Goal: Transaction & Acquisition: Purchase product/service

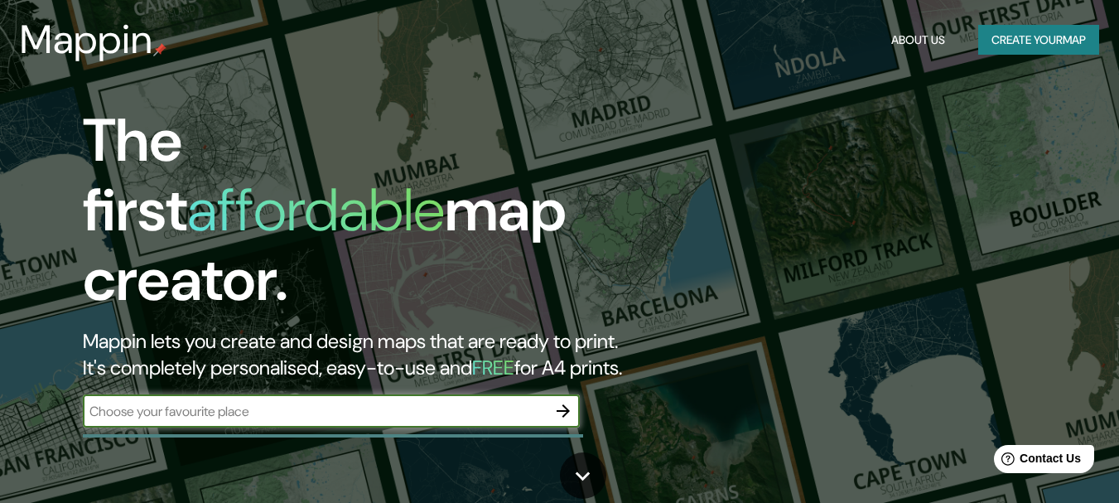
click at [472, 402] on input "text" at bounding box center [315, 411] width 464 height 19
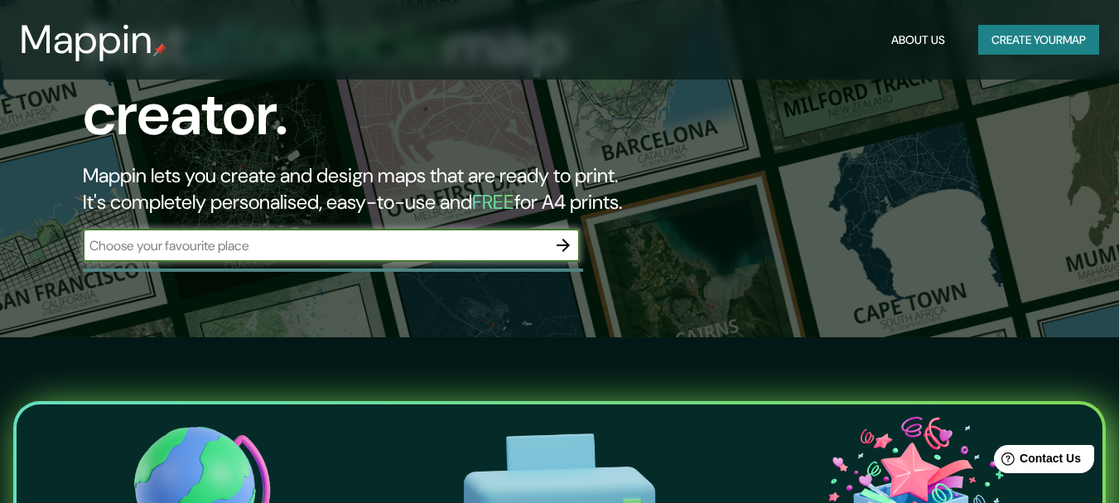
scroll to position [83, 0]
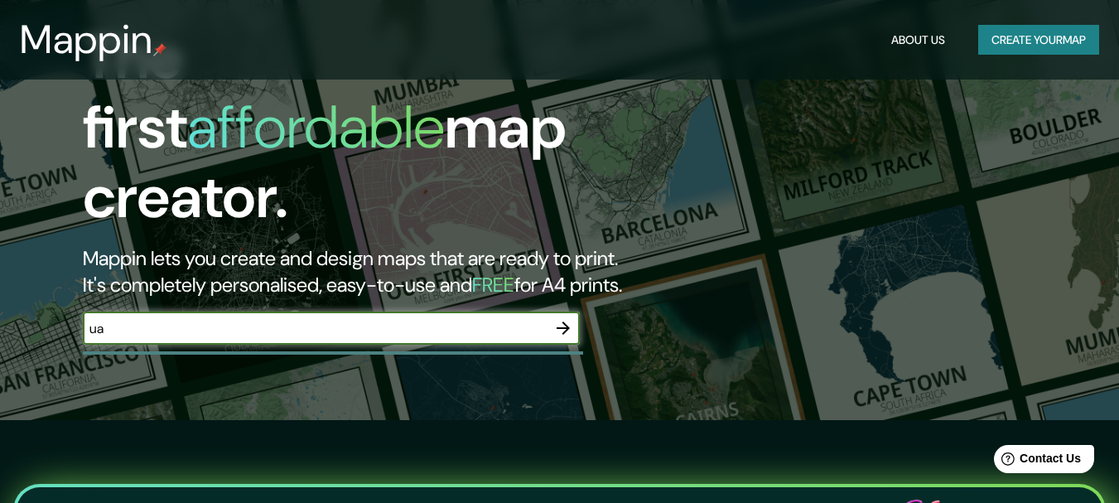
type input "u"
type input "gualey"
click at [571, 318] on icon "button" at bounding box center [563, 328] width 20 height 20
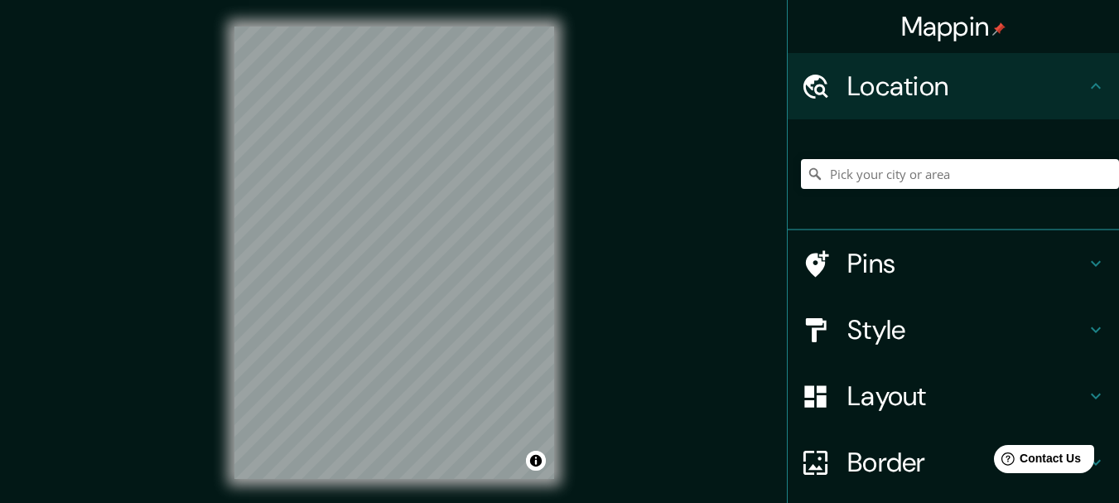
click at [195, 171] on div "Mappin Location Pins Style Layout Border Choose a border. Hint : you can make l…" at bounding box center [559, 266] width 1119 height 532
drag, startPoint x: 122, startPoint y: 0, endPoint x: 947, endPoint y: 83, distance: 829.3
click at [947, 83] on h4 "Location" at bounding box center [967, 86] width 239 height 33
click at [852, 95] on h4 "Location" at bounding box center [967, 86] width 239 height 33
click at [880, 179] on input "Pick your city or area" at bounding box center [960, 174] width 318 height 30
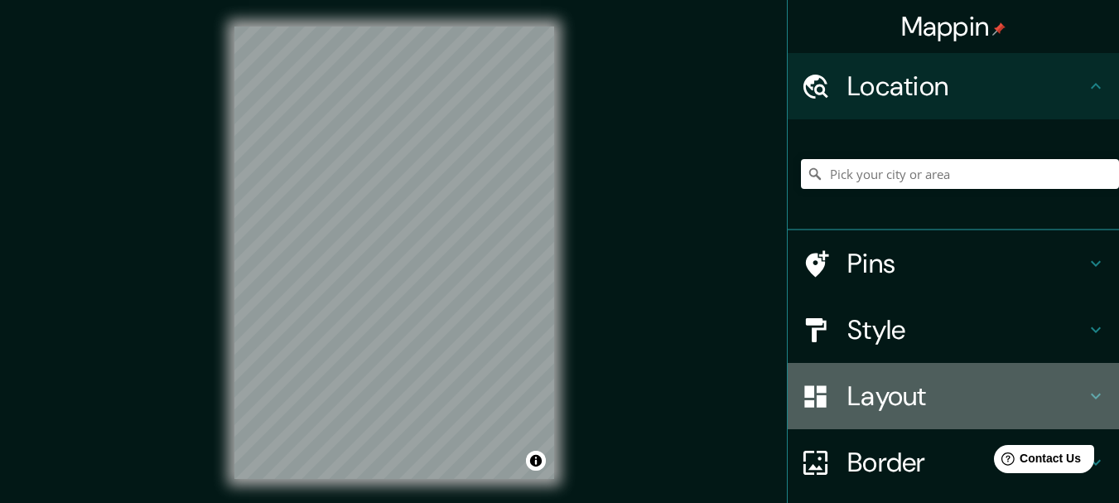
click at [829, 398] on div at bounding box center [824, 396] width 46 height 29
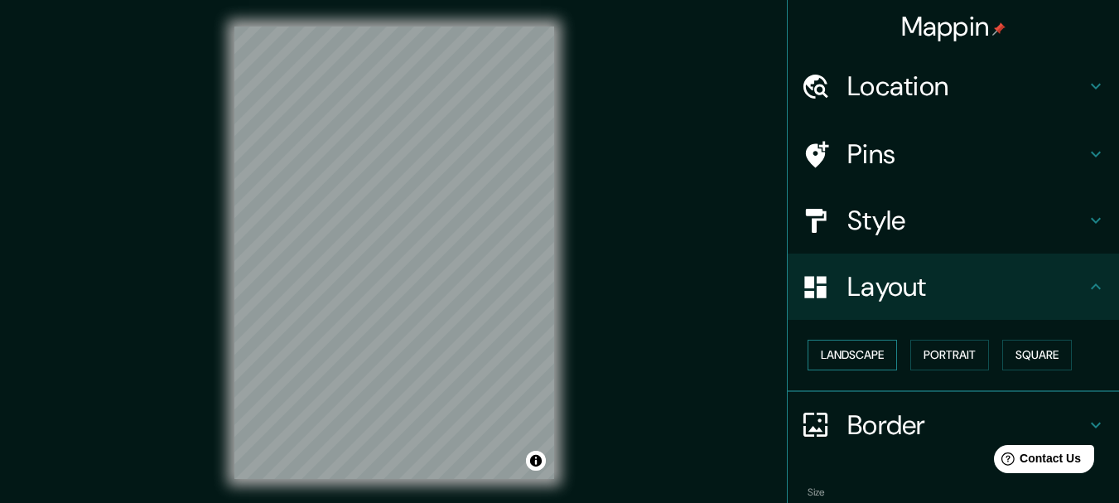
click at [840, 351] on button "Landscape" at bounding box center [852, 355] width 89 height 31
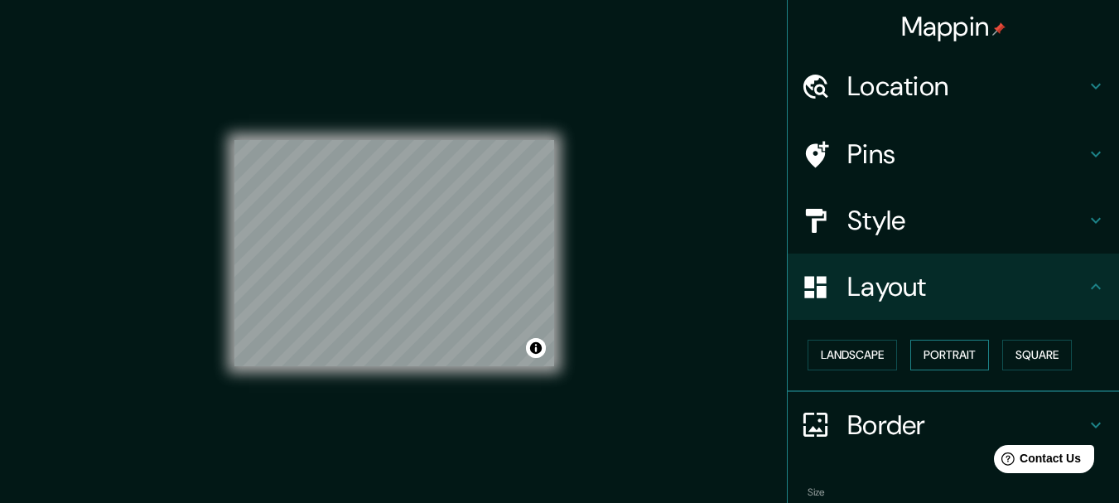
click at [954, 348] on button "Portrait" at bounding box center [949, 355] width 79 height 31
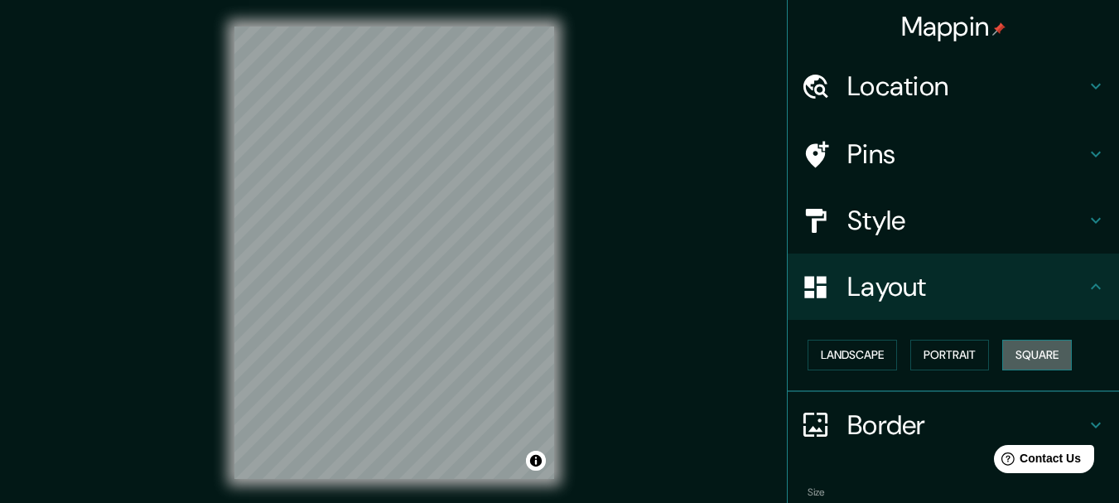
click at [1026, 352] on button "Square" at bounding box center [1037, 355] width 70 height 31
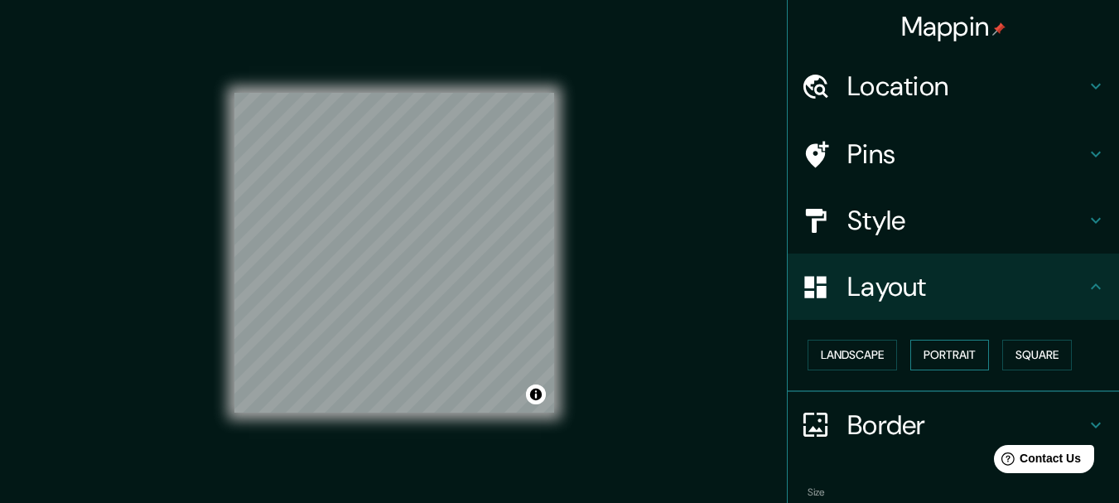
click at [917, 351] on button "Portrait" at bounding box center [949, 355] width 79 height 31
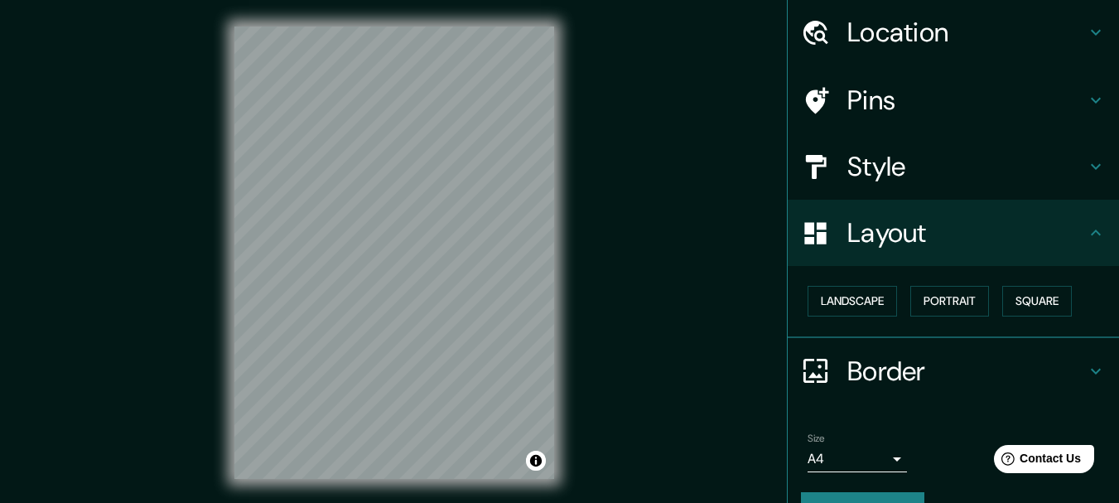
scroll to position [83, 0]
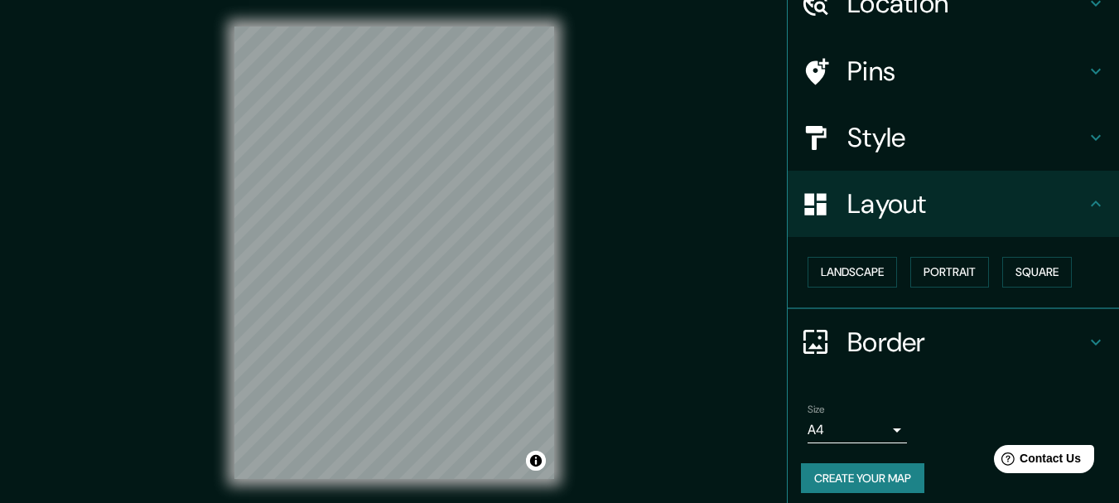
click at [865, 334] on h4 "Border" at bounding box center [967, 342] width 239 height 33
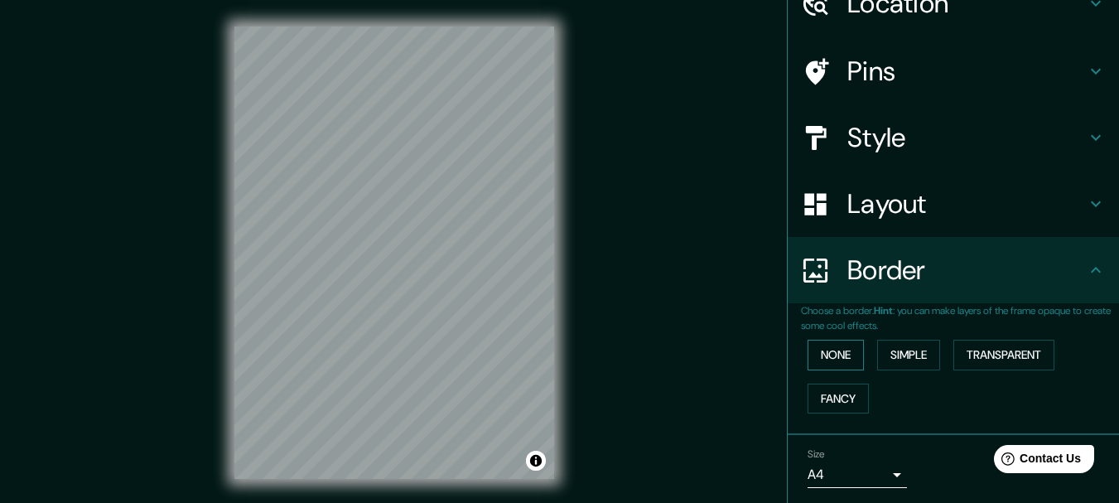
click at [834, 352] on button "None" at bounding box center [836, 355] width 56 height 31
click at [921, 351] on button "Simple" at bounding box center [908, 355] width 63 height 31
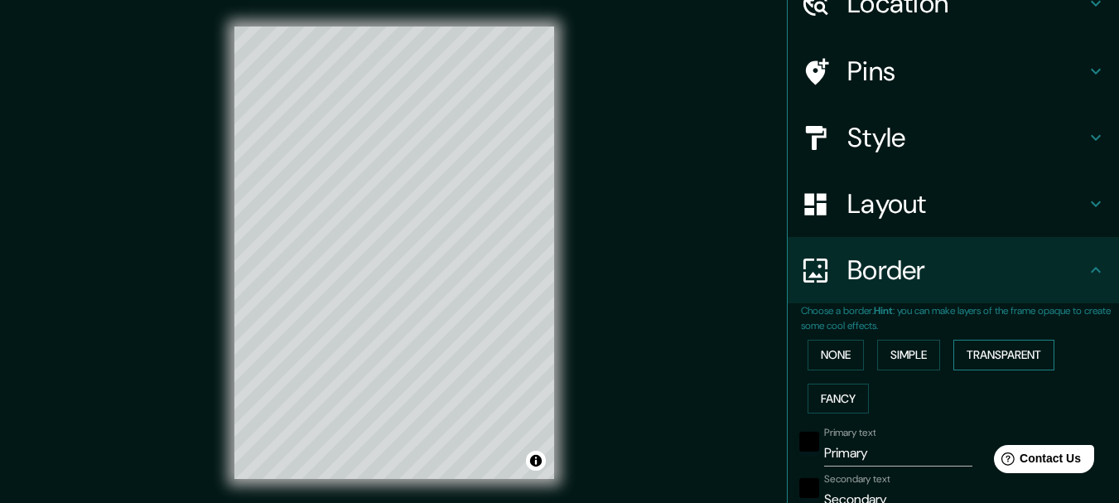
click at [977, 349] on button "Transparent" at bounding box center [1004, 355] width 101 height 31
click at [830, 394] on button "Fancy" at bounding box center [838, 399] width 61 height 31
click at [848, 360] on button "None" at bounding box center [836, 355] width 56 height 31
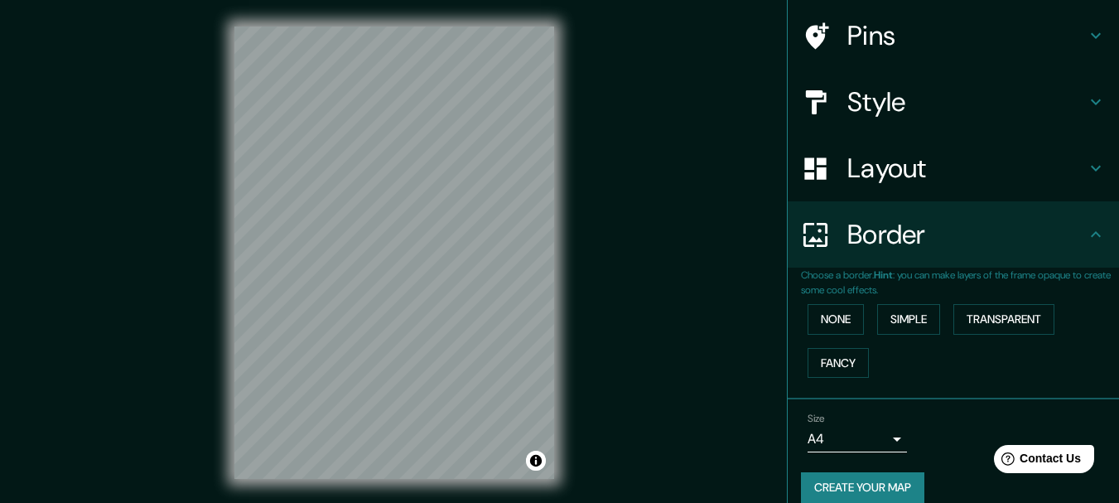
scroll to position [138, 0]
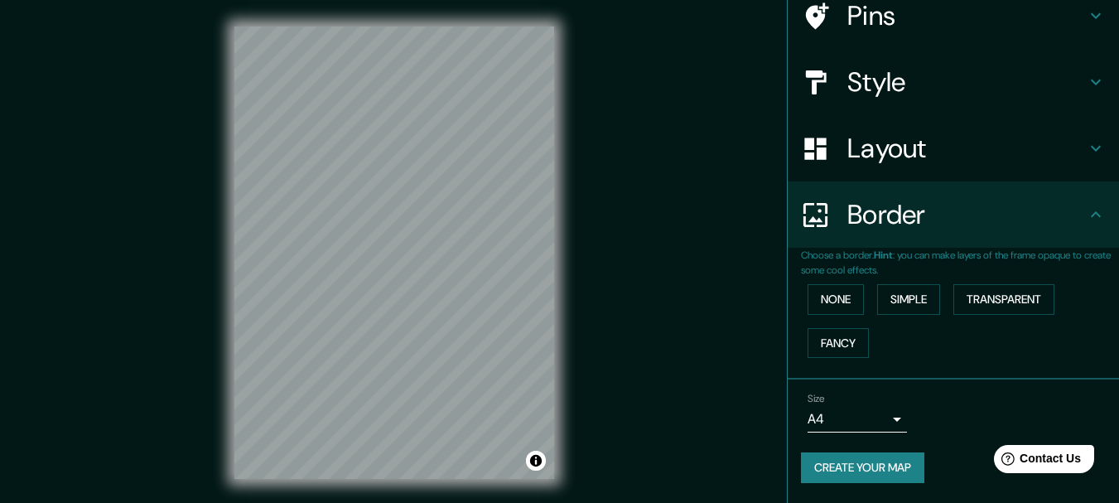
click at [888, 466] on button "Create your map" at bounding box center [862, 467] width 123 height 31
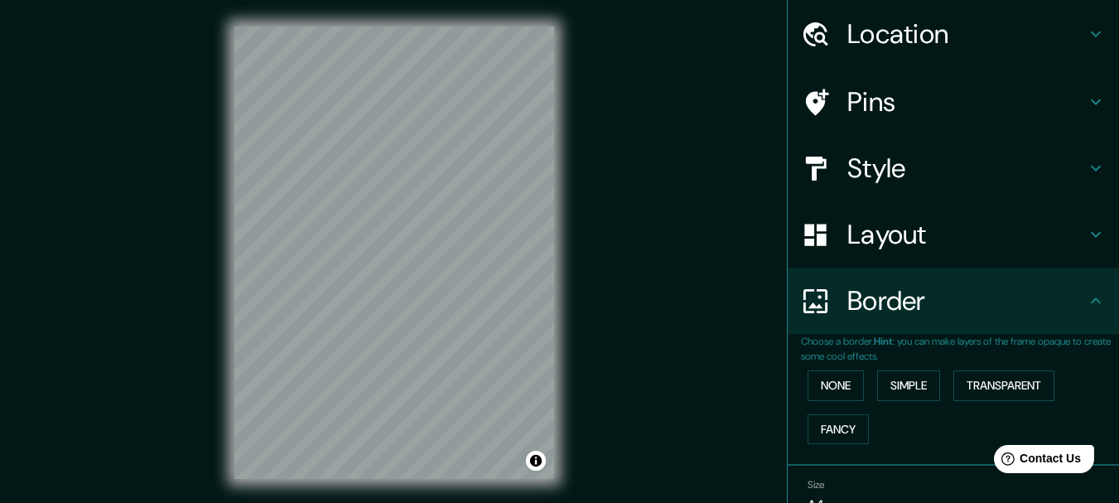
scroll to position [0, 0]
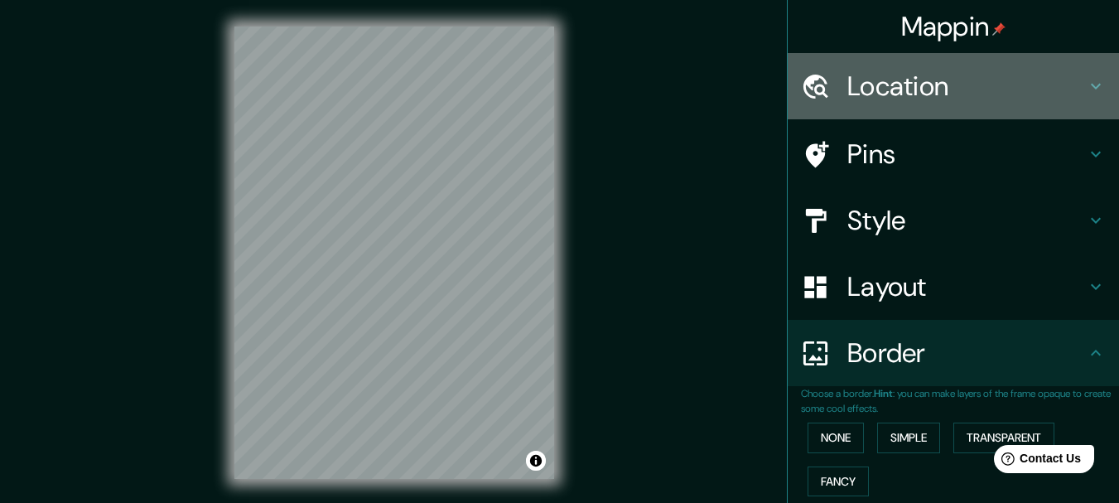
click at [936, 93] on h4 "Location" at bounding box center [967, 86] width 239 height 33
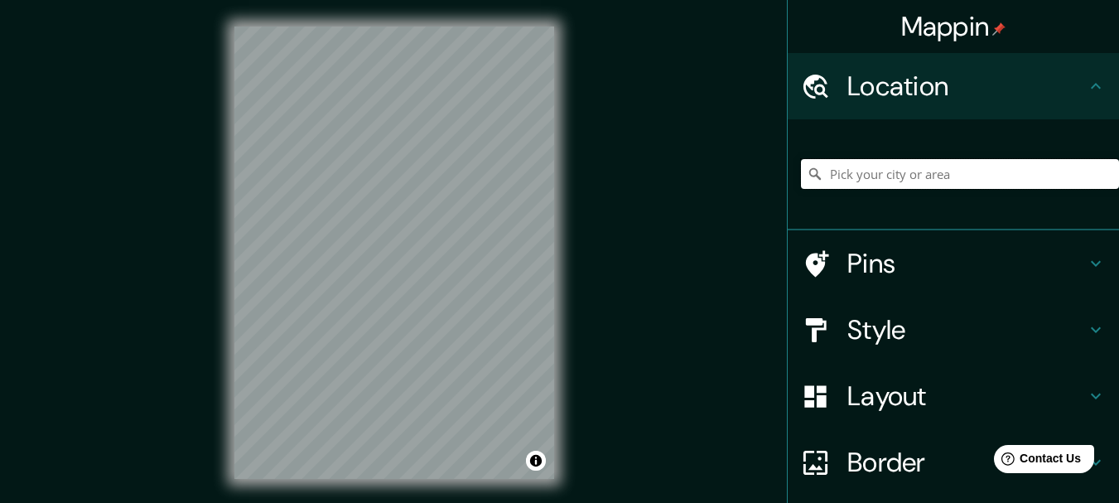
click at [911, 176] on input "Pick your city or area" at bounding box center [960, 174] width 318 height 30
click at [951, 176] on input "Pick your city or area" at bounding box center [960, 174] width 318 height 30
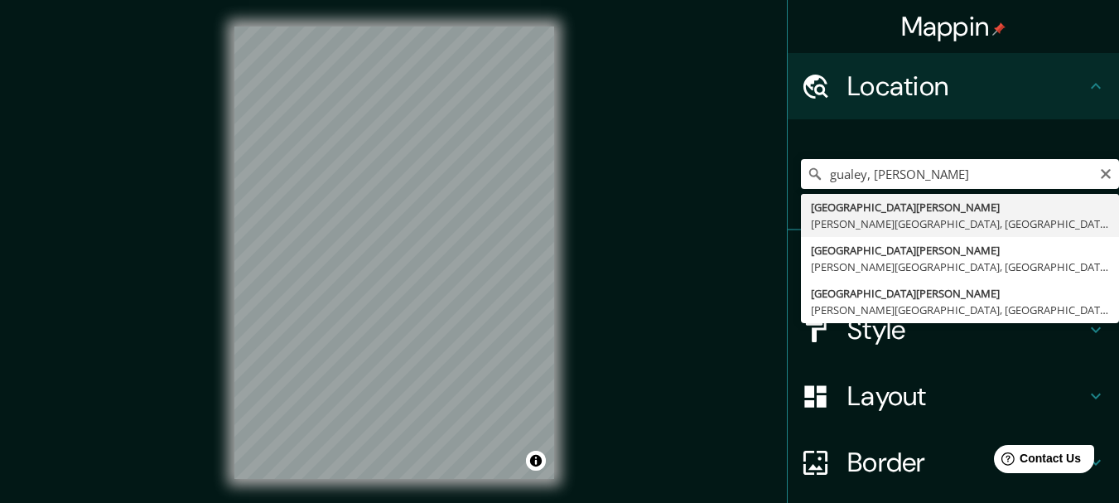
type input "[GEOGRAPHIC_DATA][PERSON_NAME], [PERSON_NAME][GEOGRAPHIC_DATA], [GEOGRAPHIC_DAT…"
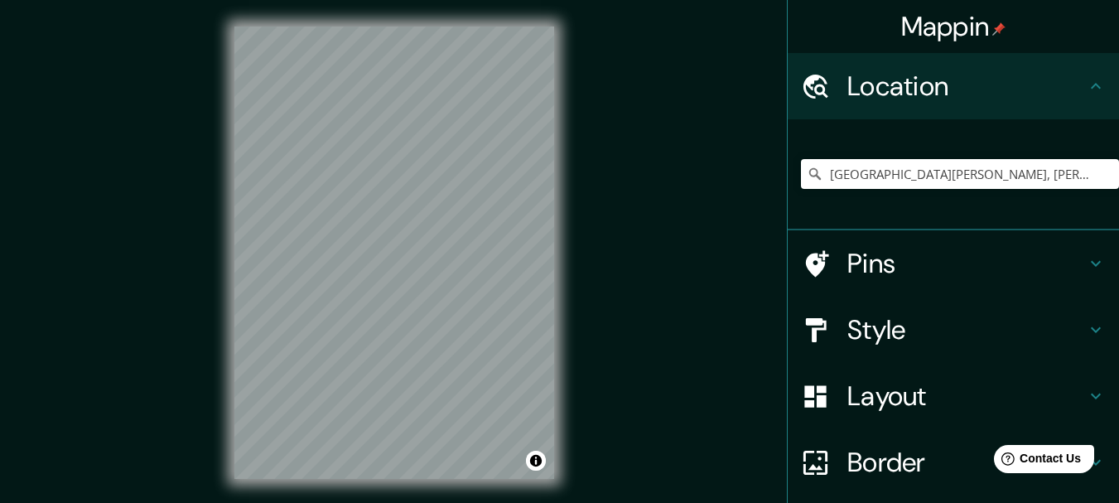
click at [83, 0] on html "Mappin Location [GEOGRAPHIC_DATA][PERSON_NAME], [PERSON_NAME][GEOGRAPHIC_DATA],…" at bounding box center [559, 251] width 1119 height 503
click at [871, 320] on h4 "Style" at bounding box center [967, 329] width 239 height 33
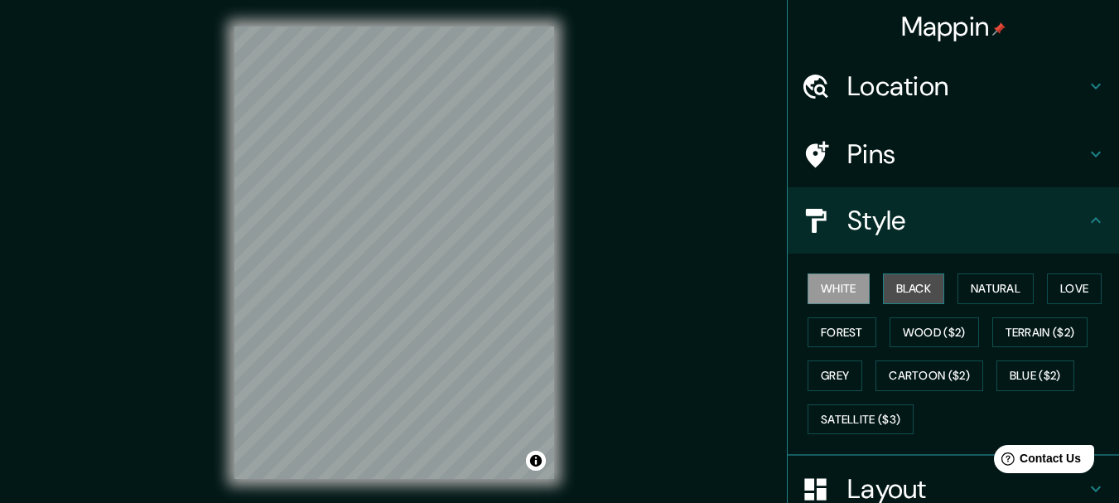
click at [891, 287] on button "Black" at bounding box center [914, 288] width 62 height 31
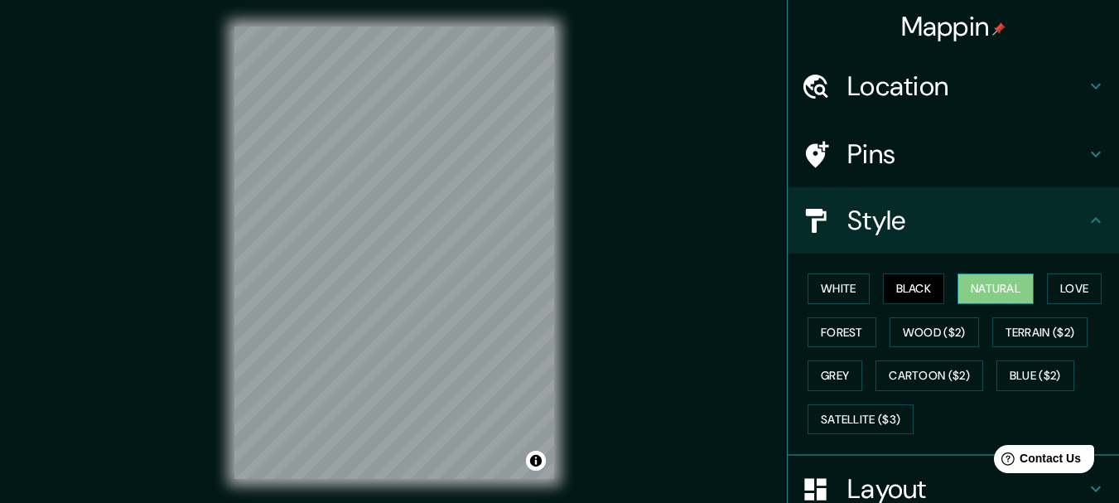
click at [982, 283] on button "Natural" at bounding box center [996, 288] width 76 height 31
click at [1088, 291] on button "Love" at bounding box center [1074, 288] width 55 height 31
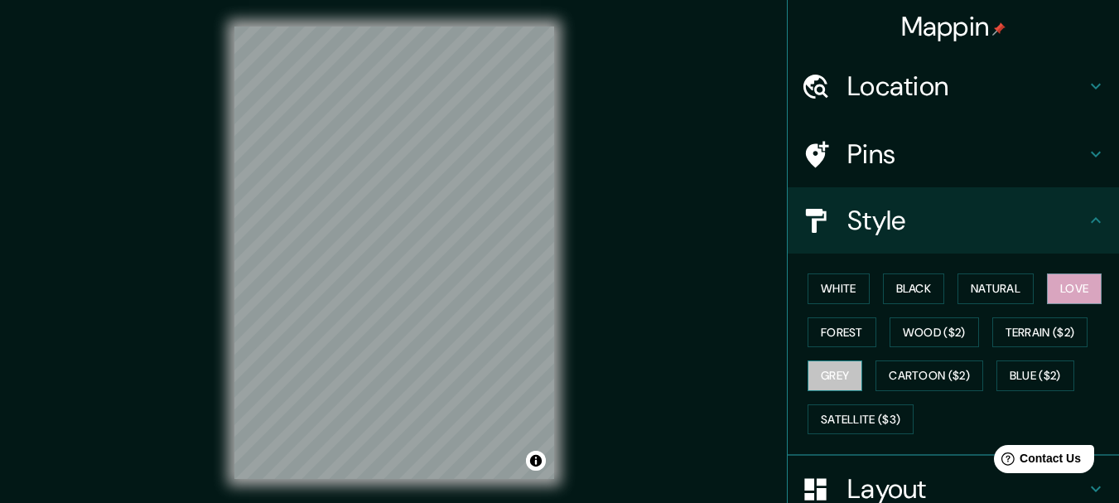
click at [812, 384] on button "Grey" at bounding box center [835, 375] width 55 height 31
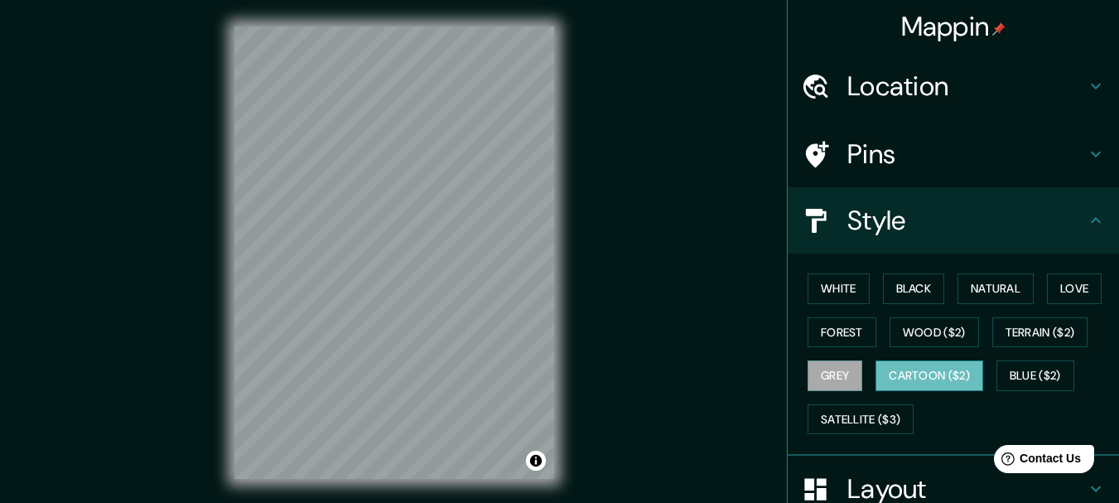
click at [920, 377] on button "Cartoon ($2)" at bounding box center [930, 375] width 108 height 31
click at [1017, 371] on button "Blue ($2)" at bounding box center [1036, 375] width 78 height 31
click at [889, 367] on button "Cartoon ($2)" at bounding box center [930, 375] width 108 height 31
click at [853, 418] on button "Satellite ($3)" at bounding box center [861, 419] width 106 height 31
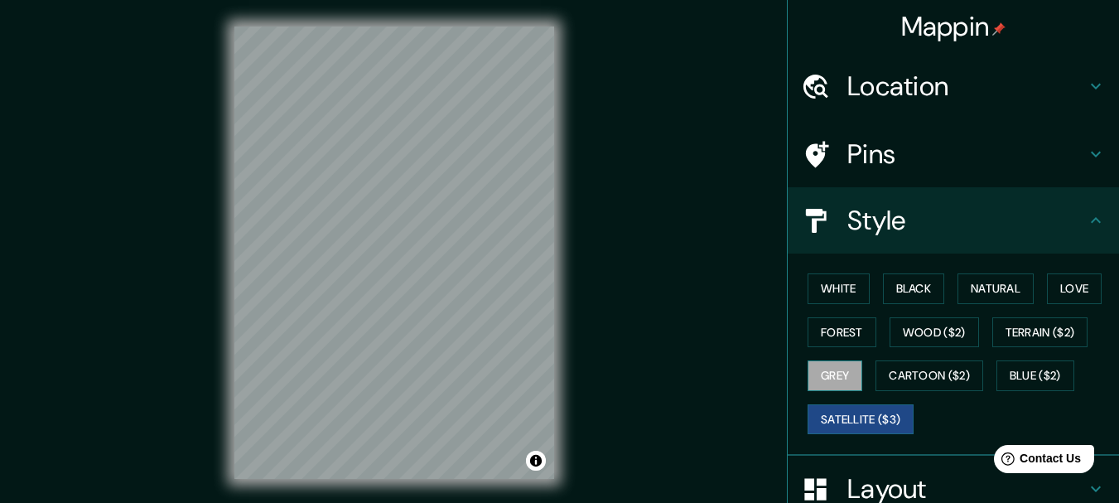
click at [823, 378] on button "Grey" at bounding box center [835, 375] width 55 height 31
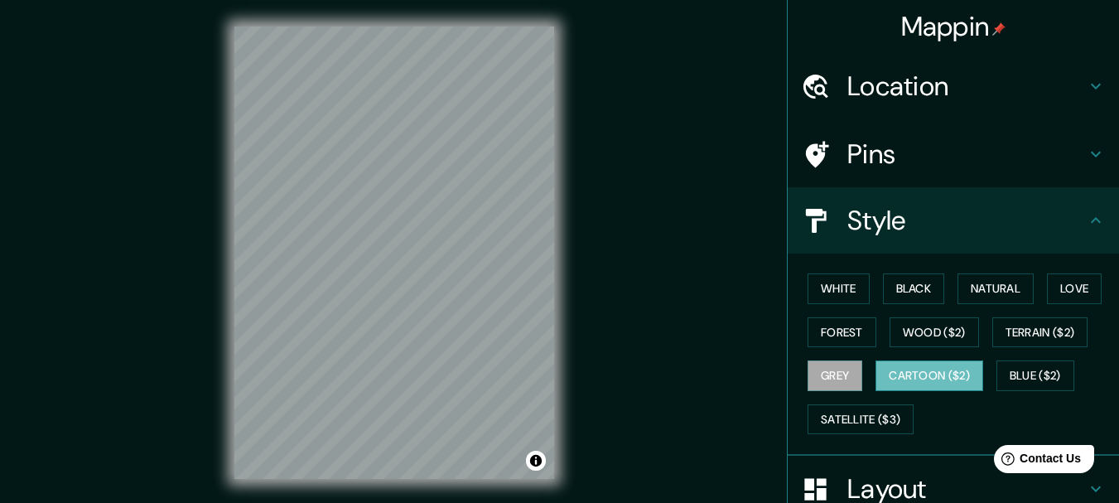
click at [928, 378] on button "Cartoon ($2)" at bounding box center [930, 375] width 108 height 31
click at [1039, 377] on button "Blue ($2)" at bounding box center [1036, 375] width 78 height 31
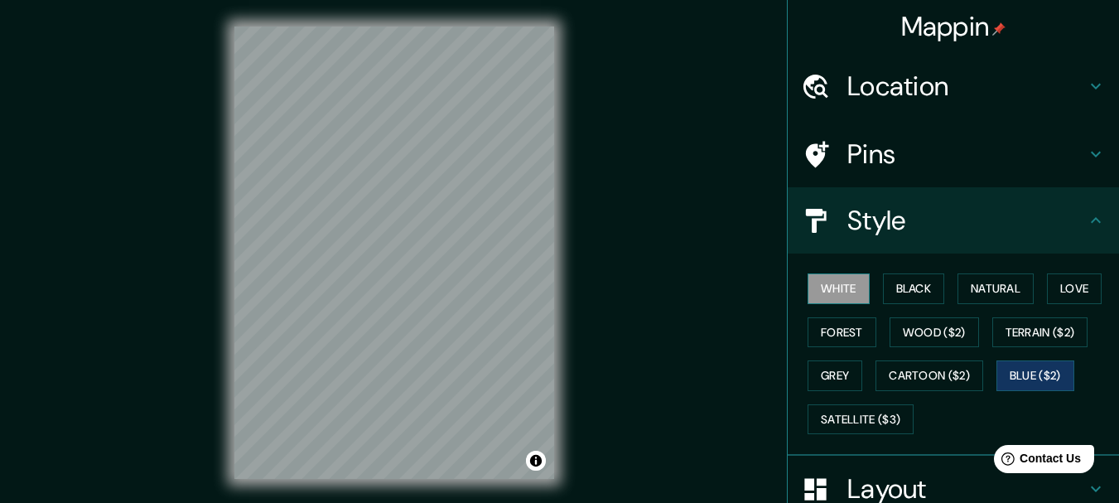
click at [850, 292] on button "White" at bounding box center [839, 288] width 62 height 31
